Goal: Information Seeking & Learning: Learn about a topic

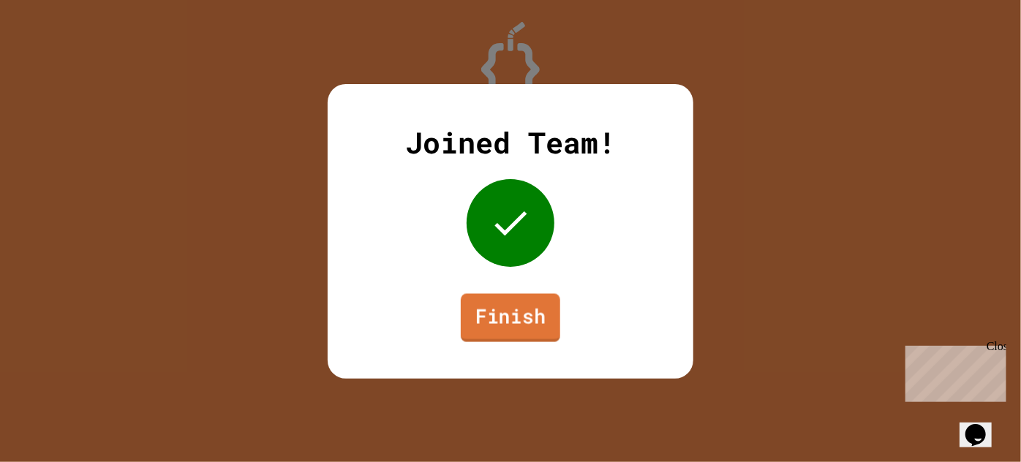
click at [504, 298] on link "Finish" at bounding box center [510, 317] width 99 height 48
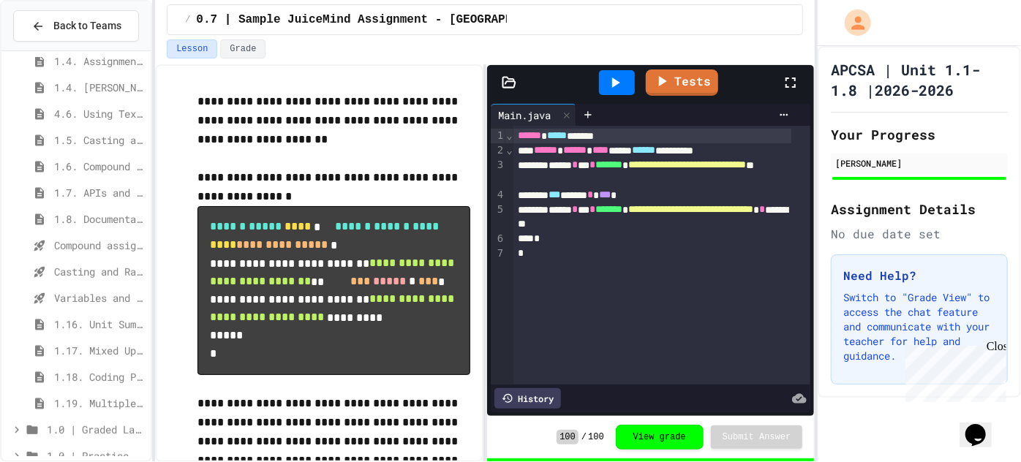
scroll to position [191, 0]
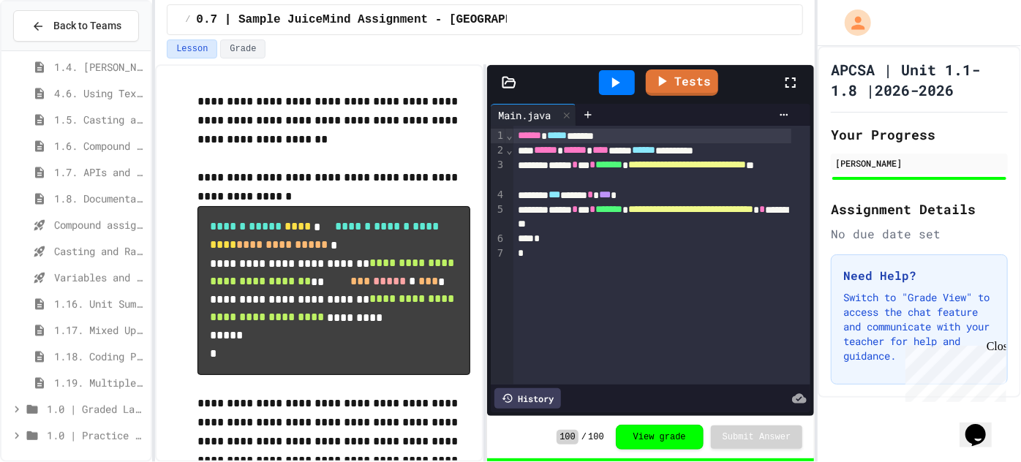
click at [99, 300] on span "1.16. Unit Summary 1a (1.1-1.6)" at bounding box center [99, 303] width 91 height 15
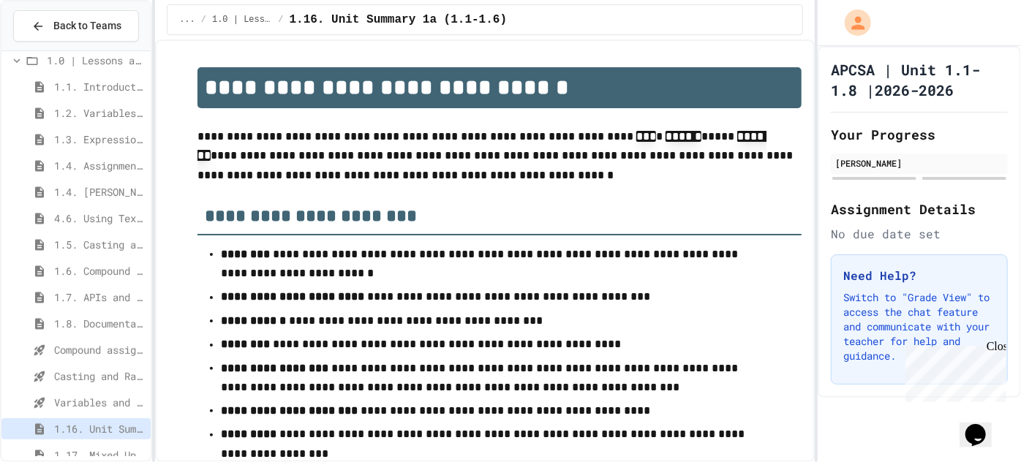
scroll to position [47, 0]
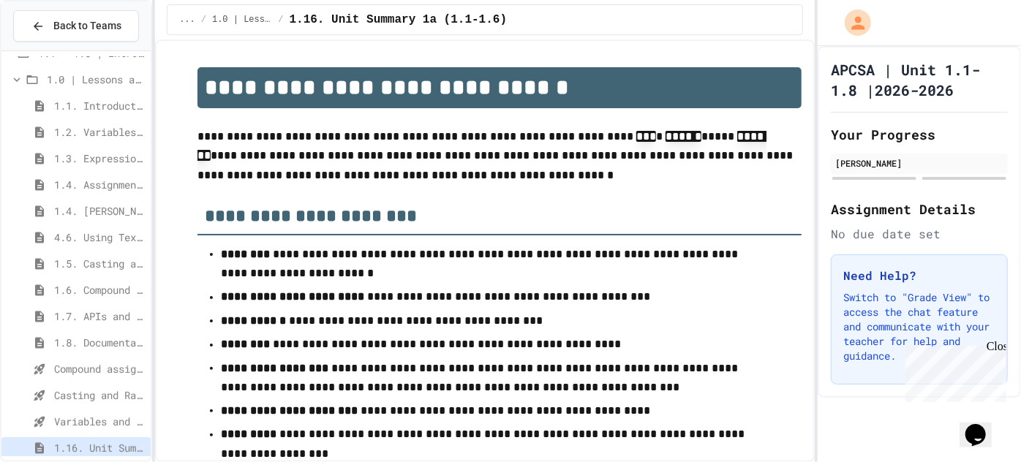
click at [99, 232] on span "4.6. Using Text Files" at bounding box center [99, 237] width 91 height 15
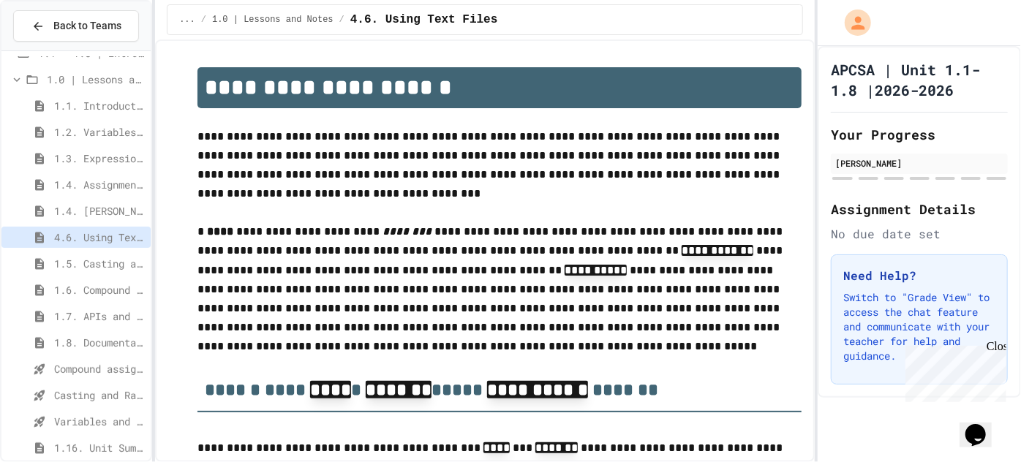
click at [450, 192] on p "**********" at bounding box center [499, 165] width 604 height 76
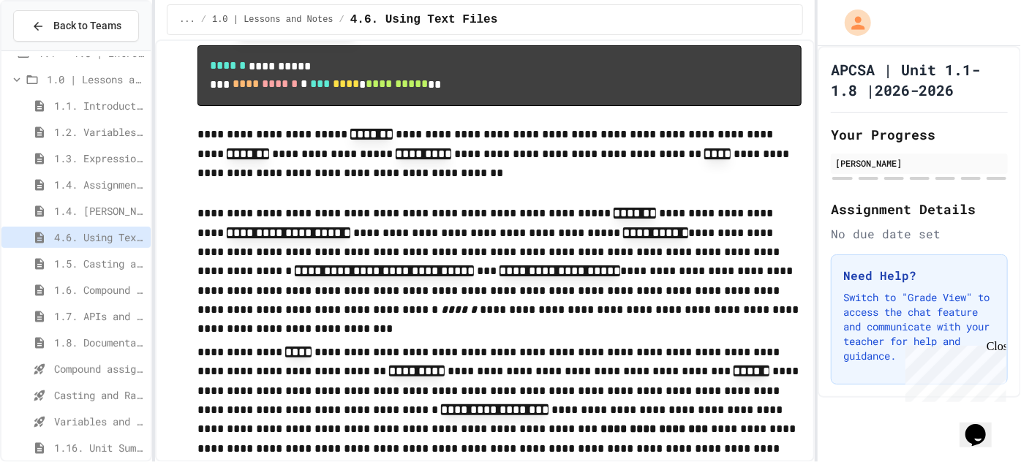
scroll to position [2159, 0]
